Goal: Book appointment/travel/reservation

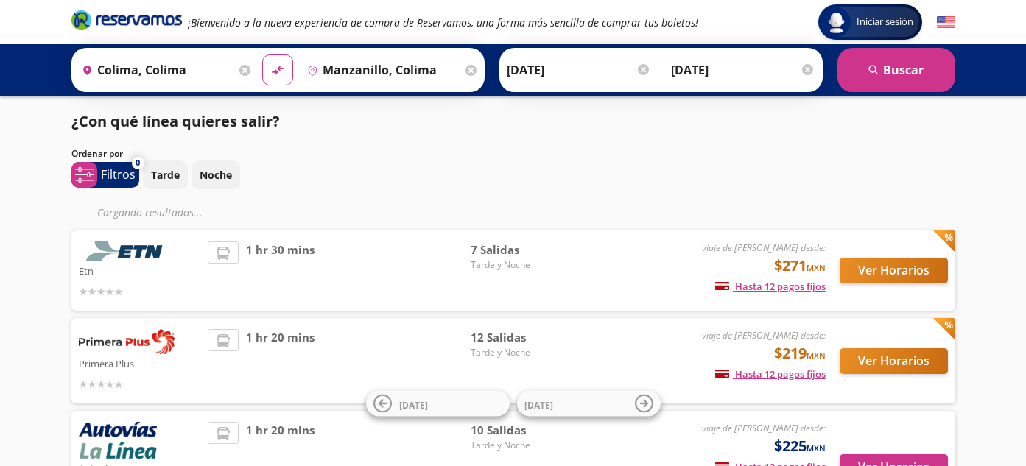
click at [110, 353] on img at bounding box center [127, 341] width 96 height 25
click at [867, 363] on button "Ver Horarios" at bounding box center [893, 361] width 108 height 26
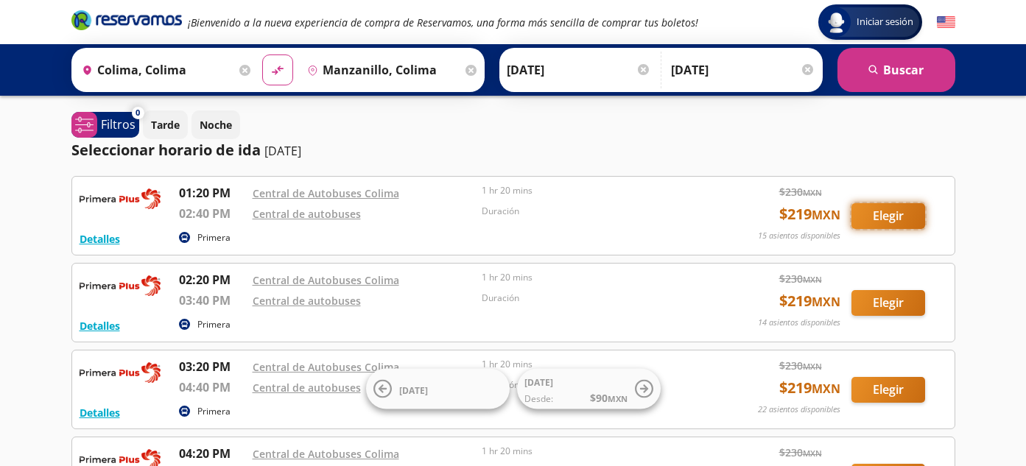
click at [882, 222] on button "Elegir" at bounding box center [888, 216] width 74 height 26
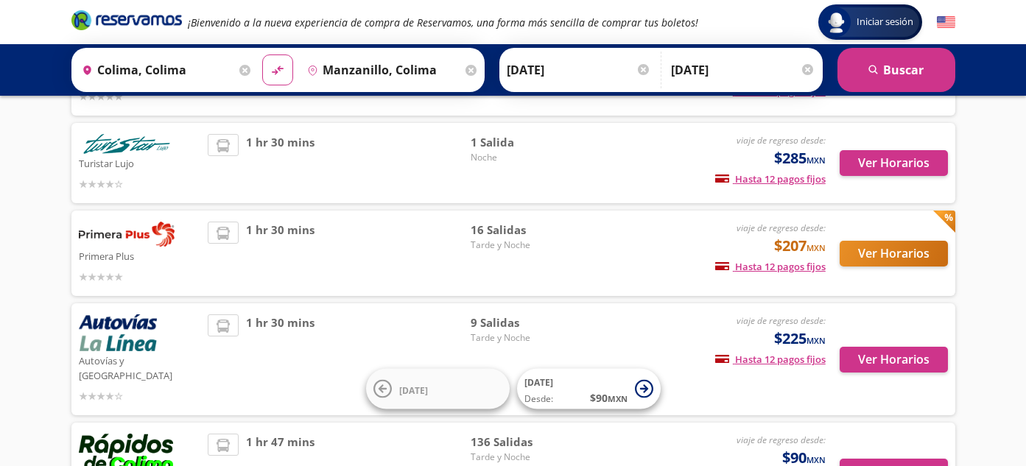
scroll to position [221, 0]
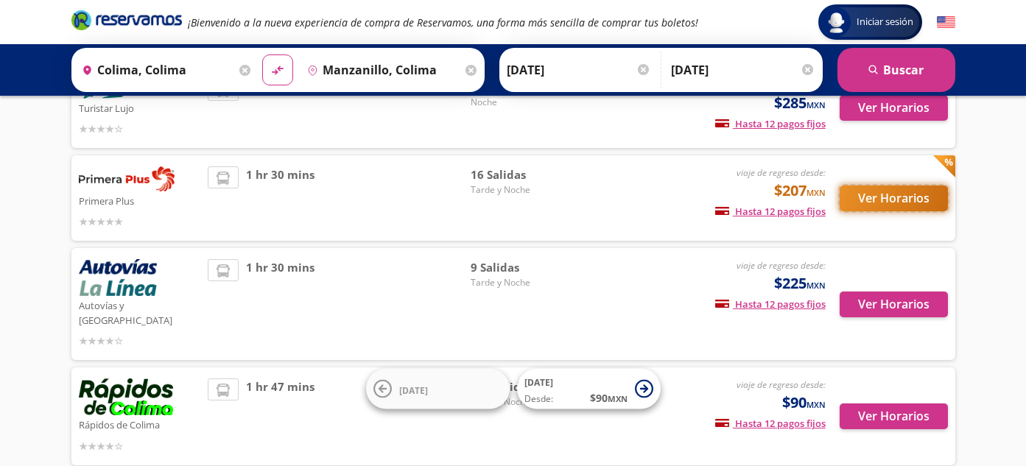
click at [883, 205] on button "Ver Horarios" at bounding box center [893, 199] width 108 height 26
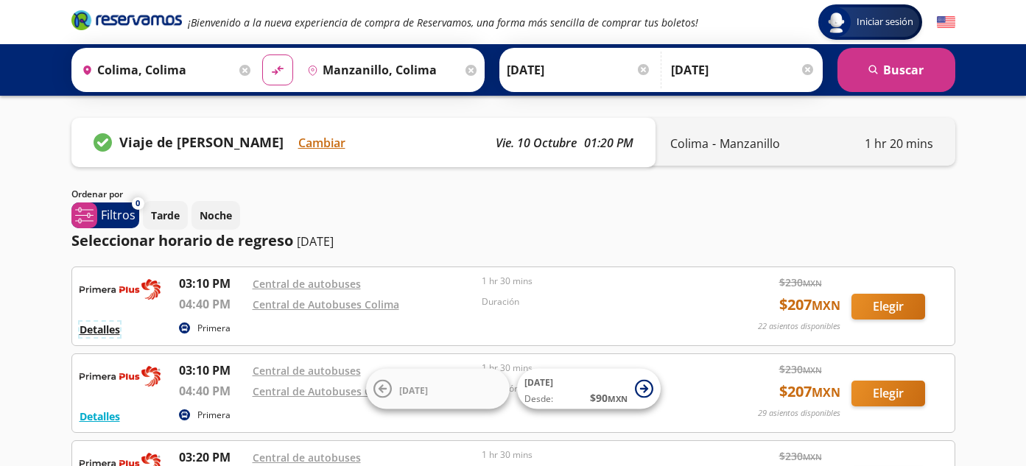
click at [86, 327] on button "Detalles" at bounding box center [100, 329] width 40 height 15
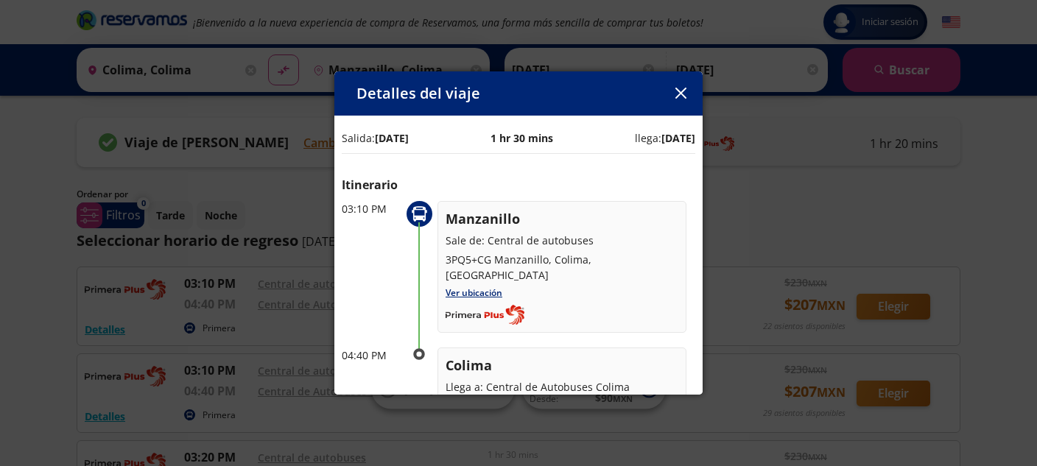
click at [680, 95] on icon "button" at bounding box center [680, 93] width 11 height 11
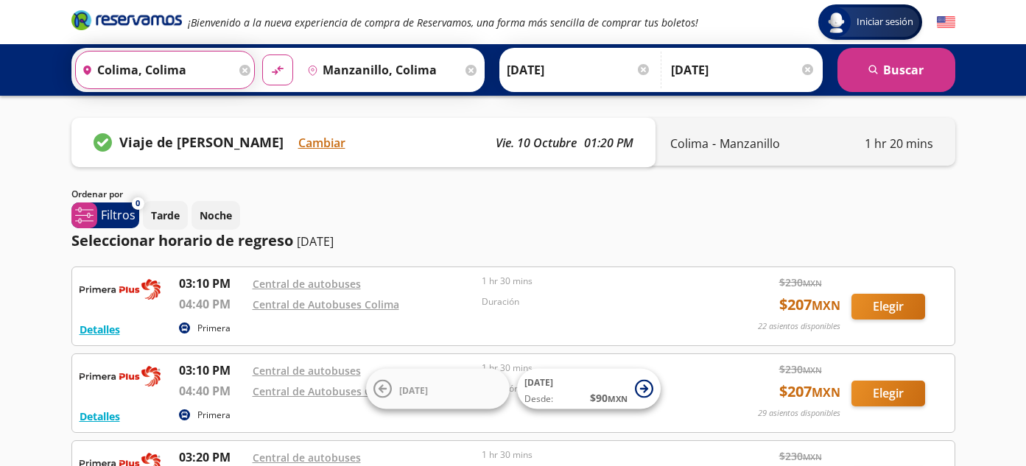
click at [208, 67] on input "Colima, Colima" at bounding box center [156, 70] width 160 height 37
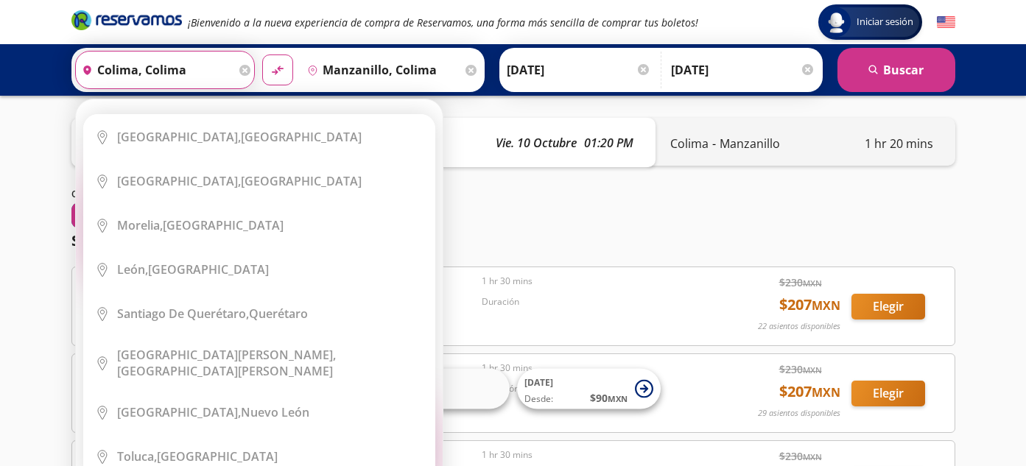
click at [211, 67] on input "Colima, Colima" at bounding box center [156, 70] width 160 height 37
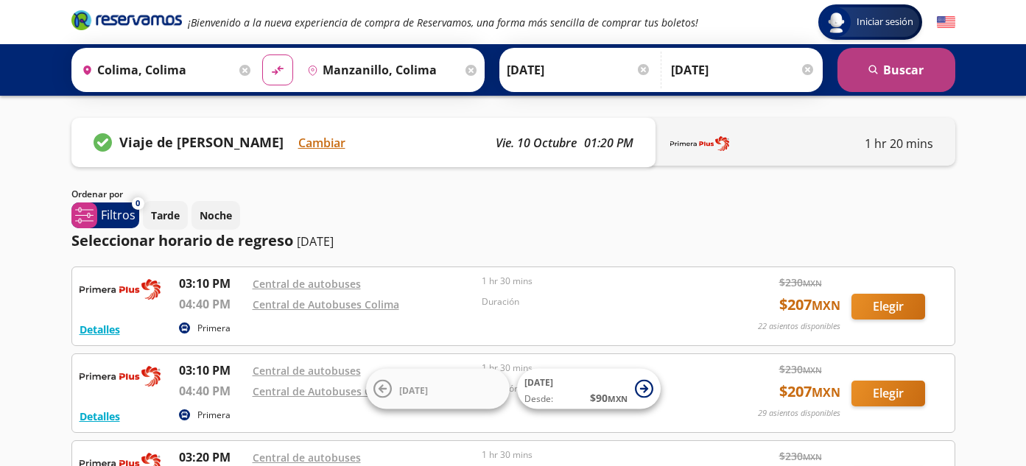
click at [914, 71] on button "search [GEOGRAPHIC_DATA]" at bounding box center [896, 70] width 118 height 44
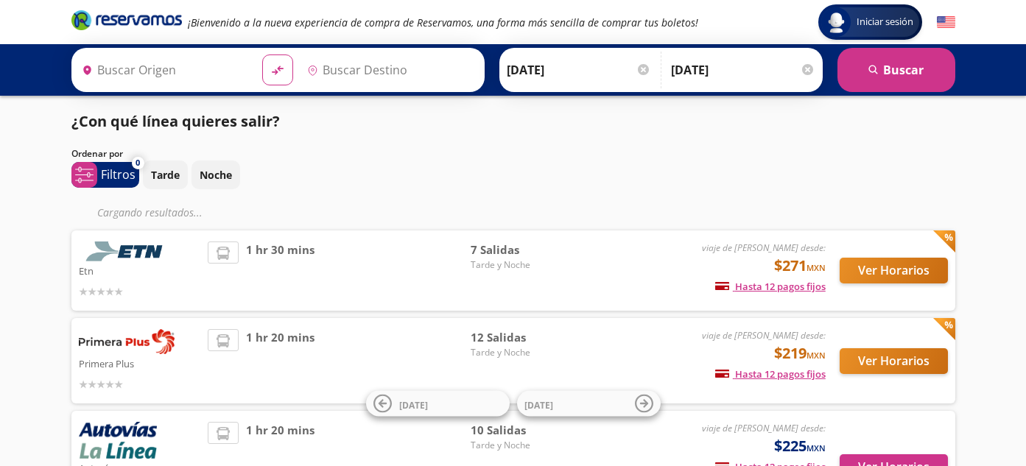
type input "Manzanillo, Colima"
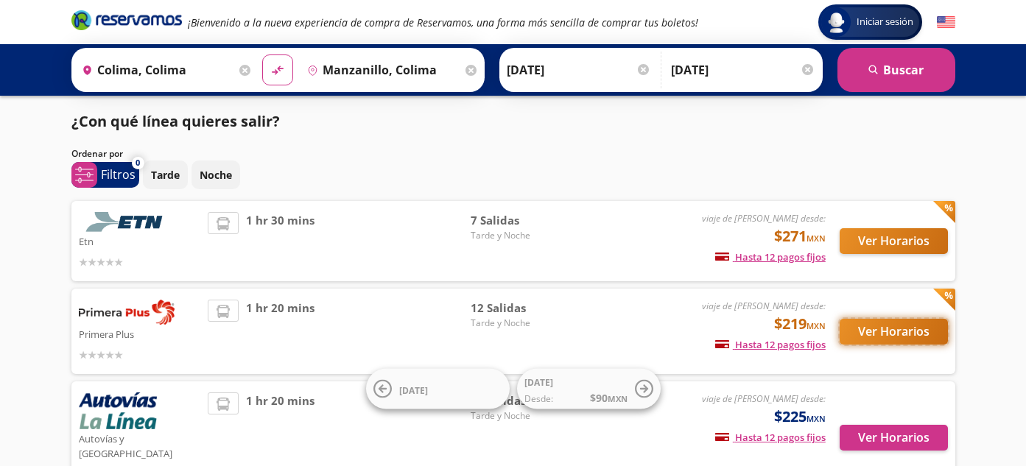
click at [922, 329] on button "Ver Horarios" at bounding box center [893, 332] width 108 height 26
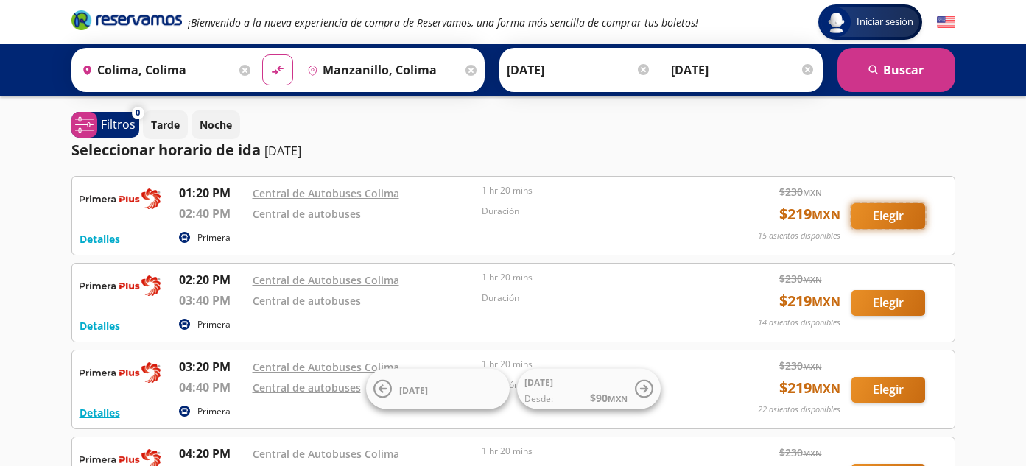
click at [883, 216] on button "Elegir" at bounding box center [888, 216] width 74 height 26
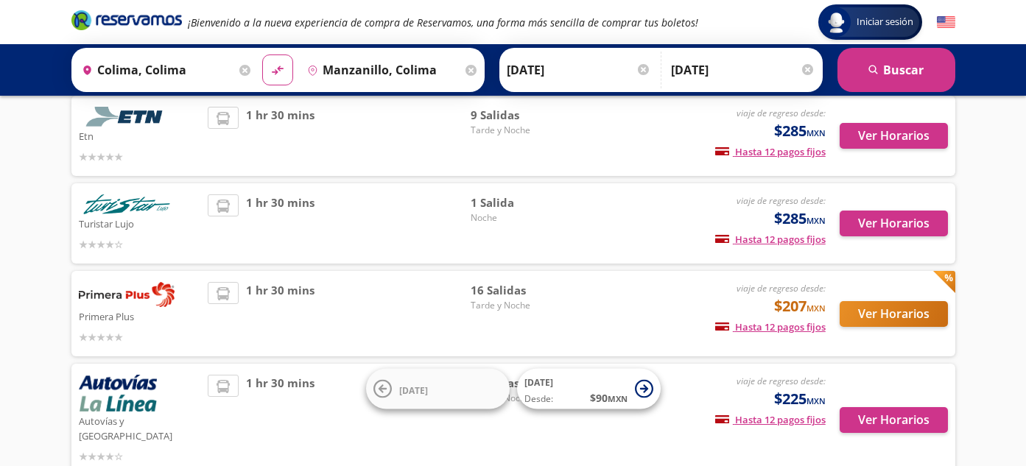
scroll to position [147, 0]
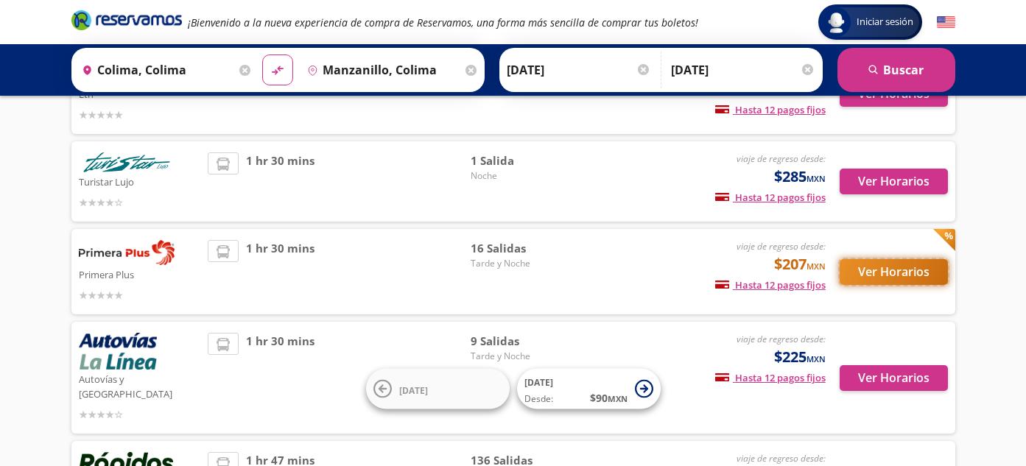
click at [878, 269] on button "Ver Horarios" at bounding box center [893, 272] width 108 height 26
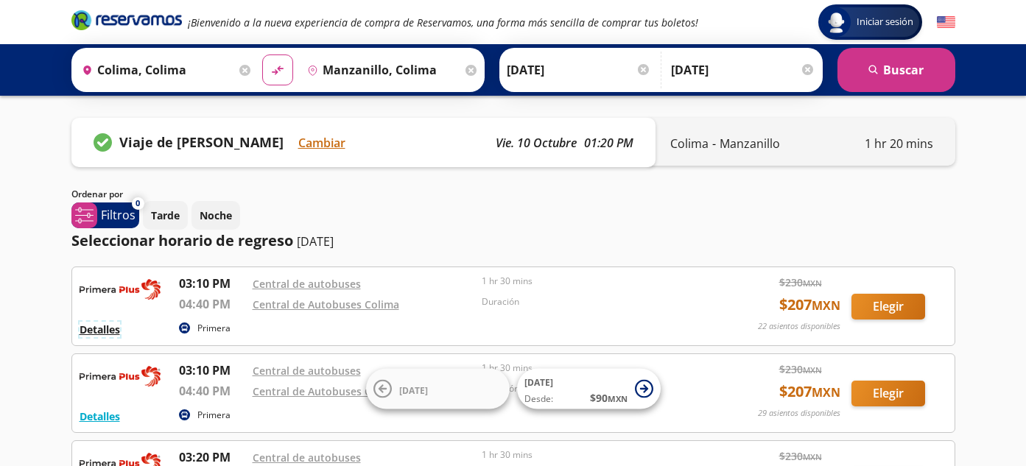
click at [116, 332] on button "Detalles" at bounding box center [100, 329] width 40 height 15
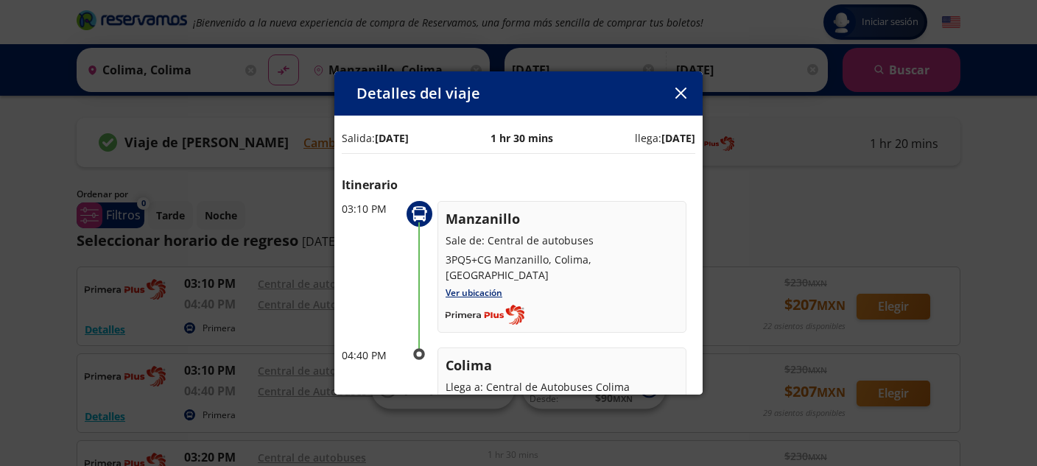
click at [678, 92] on icon "button" at bounding box center [680, 93] width 11 height 11
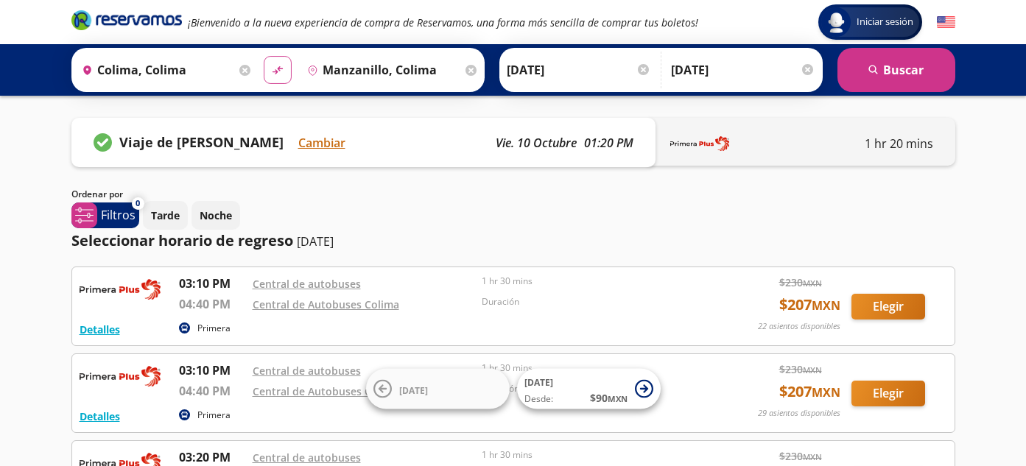
click at [271, 70] on icon "material-symbols:compare-arrows-rounded" at bounding box center [277, 70] width 13 height 14
type input "Manzanillo, Colima"
type input "Colima, Colima"
click at [271, 70] on icon "material-symbols:compare-arrows-rounded" at bounding box center [277, 70] width 13 height 14
type input "Colima, Colima"
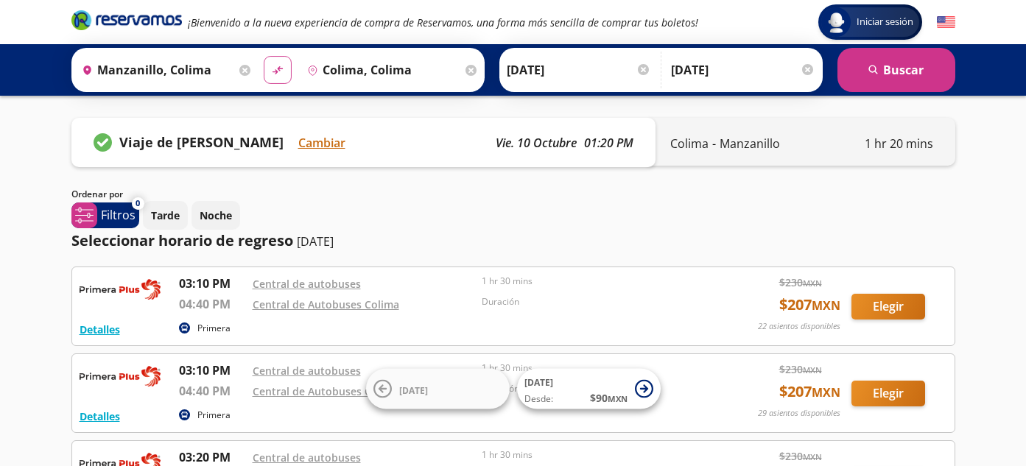
type input "Manzanillo, Colima"
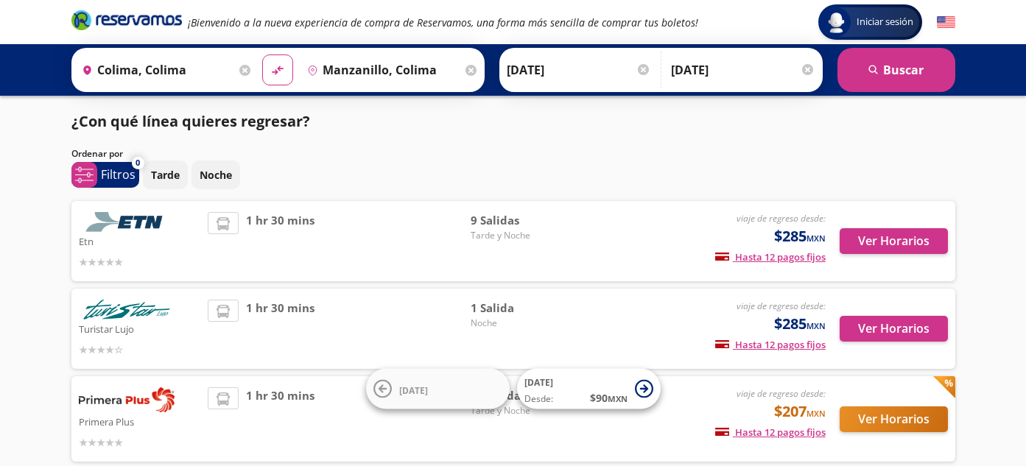
scroll to position [147, 0]
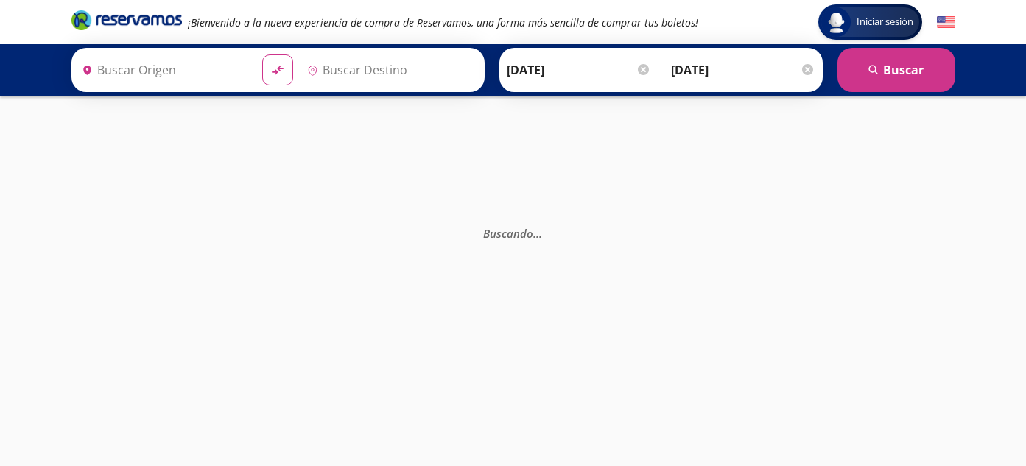
type input "Colima, Colima"
type input "Manzanillo, Colima"
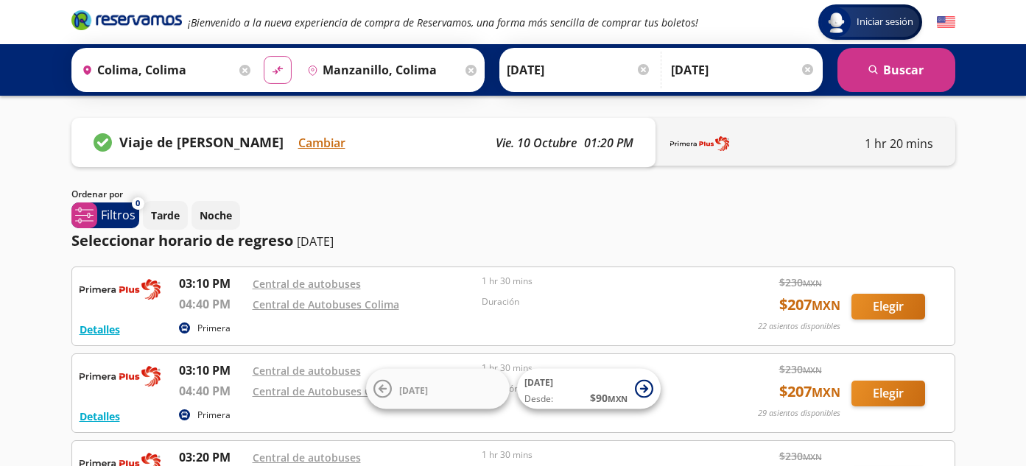
click at [273, 71] on icon at bounding box center [277, 70] width 10 height 8
type input "Manzanillo, Colima"
type input "Colima, Colima"
click at [275, 72] on icon at bounding box center [277, 70] width 10 height 8
type input "Colima, Colima"
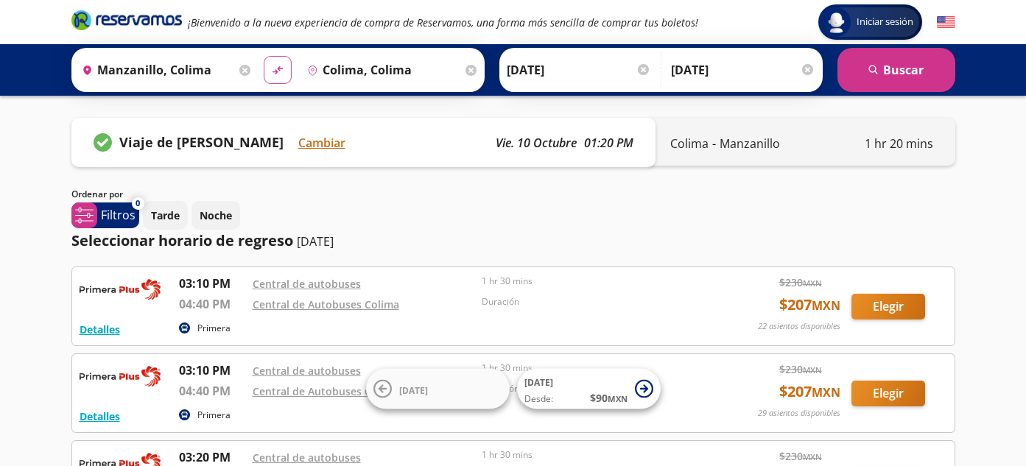
type input "Manzanillo, Colima"
click at [314, 141] on button "Cambiar" at bounding box center [321, 143] width 47 height 18
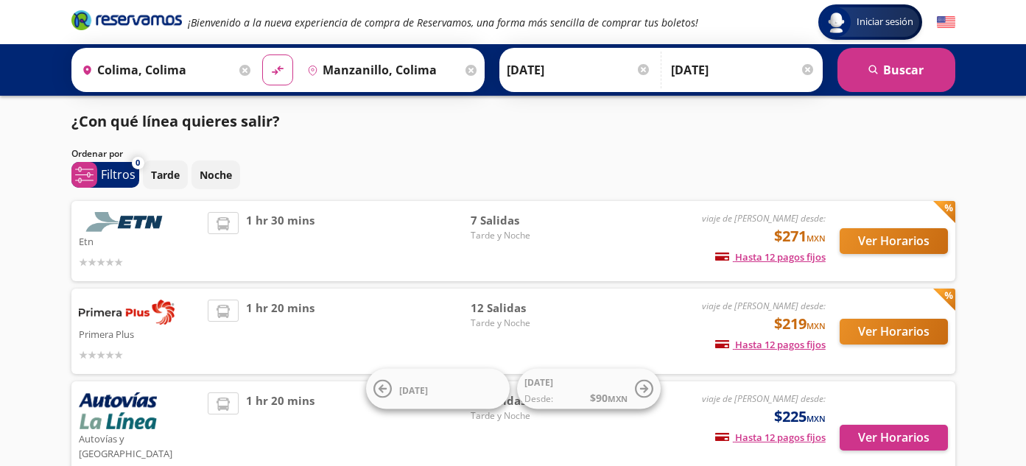
click at [131, 328] on p "Primera Plus" at bounding box center [140, 334] width 122 height 18
click at [888, 332] on button "Ver Horarios" at bounding box center [893, 332] width 108 height 26
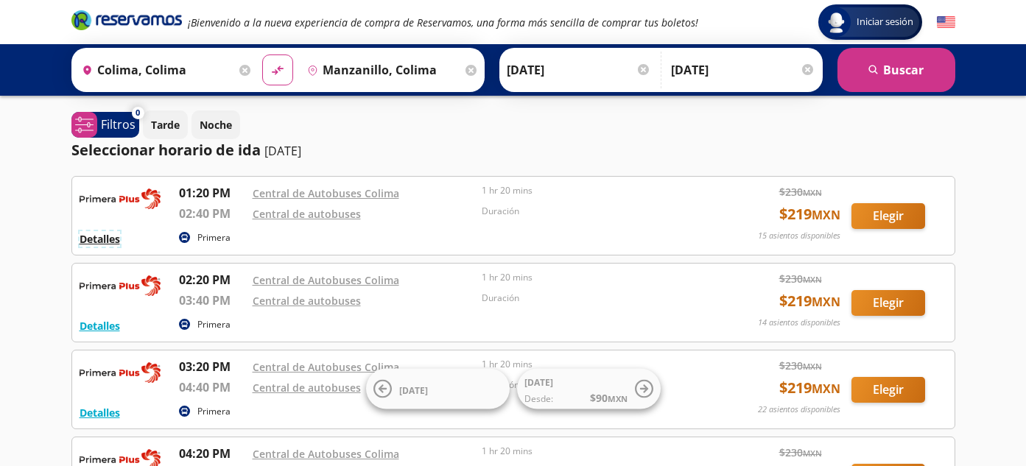
click at [105, 243] on button "Detalles" at bounding box center [100, 238] width 40 height 15
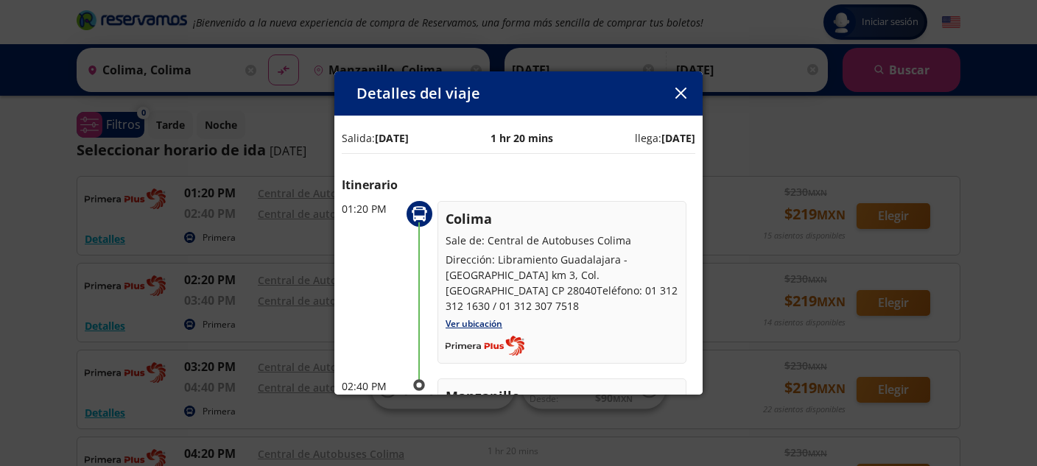
click at [678, 89] on icon "button" at bounding box center [680, 93] width 11 height 11
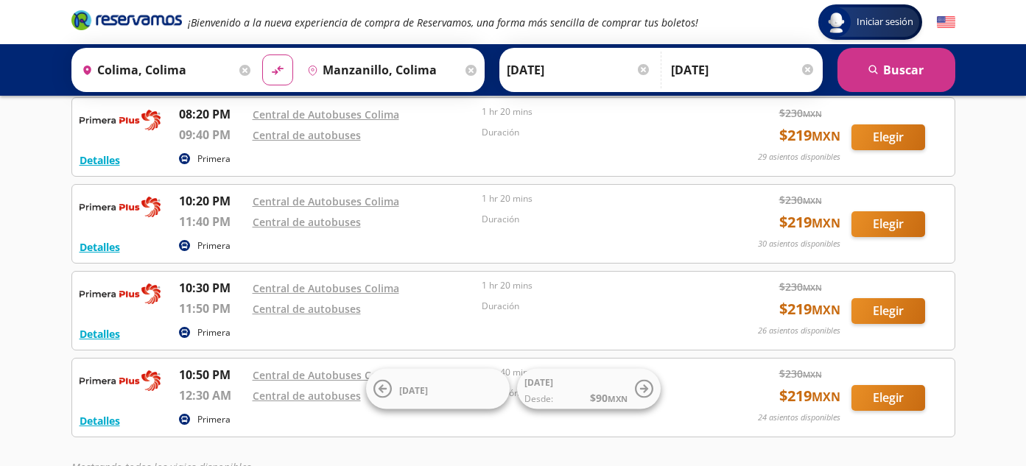
scroll to position [810, 0]
